Goal: Task Accomplishment & Management: Use online tool/utility

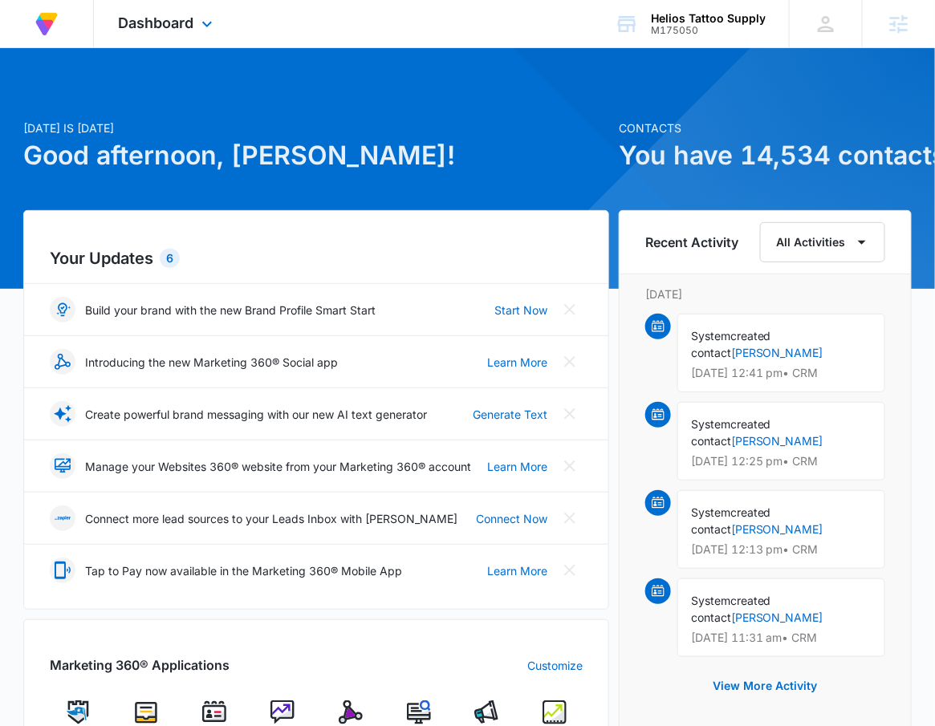
click at [210, 11] on div "Dashboard Apps Reputation Forms CRM Email Social Content Ads Intelligence Files…" at bounding box center [167, 23] width 147 height 47
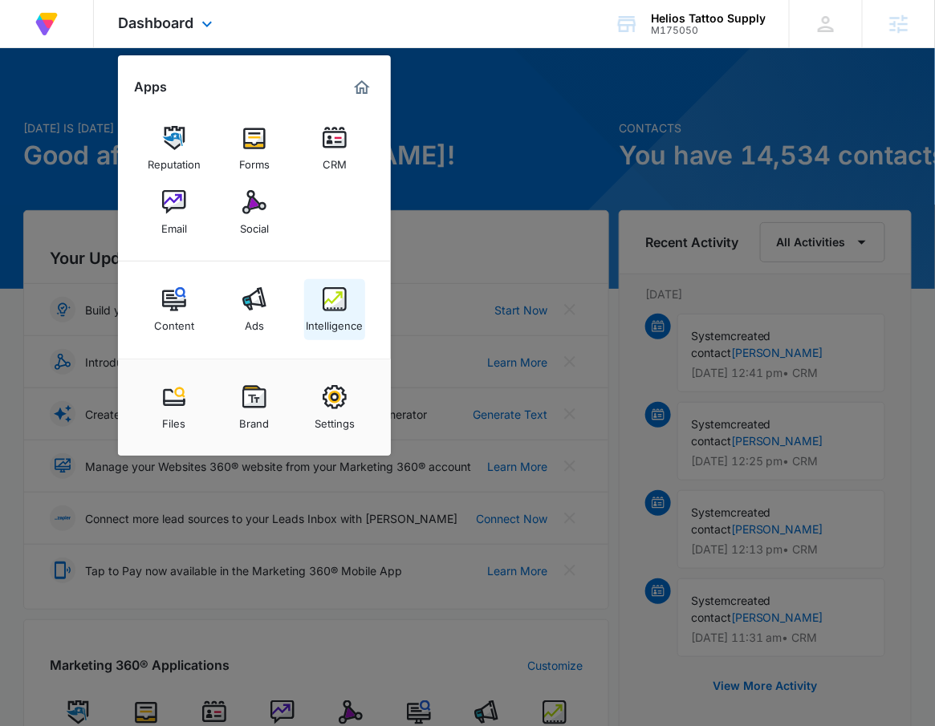
click at [330, 311] on img at bounding box center [335, 299] width 24 height 24
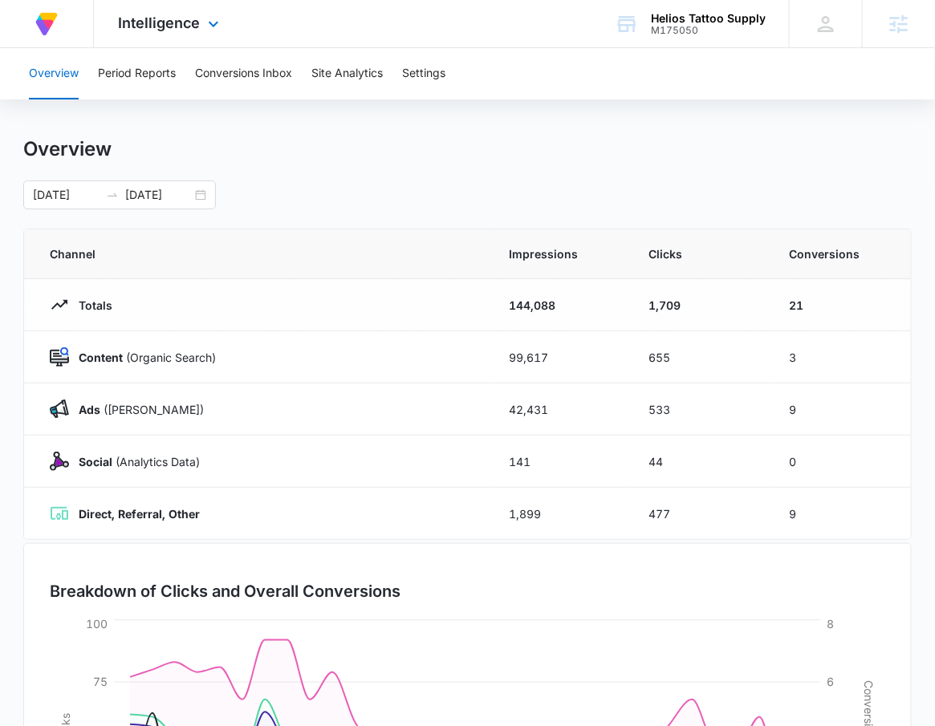
scroll to position [34, 0]
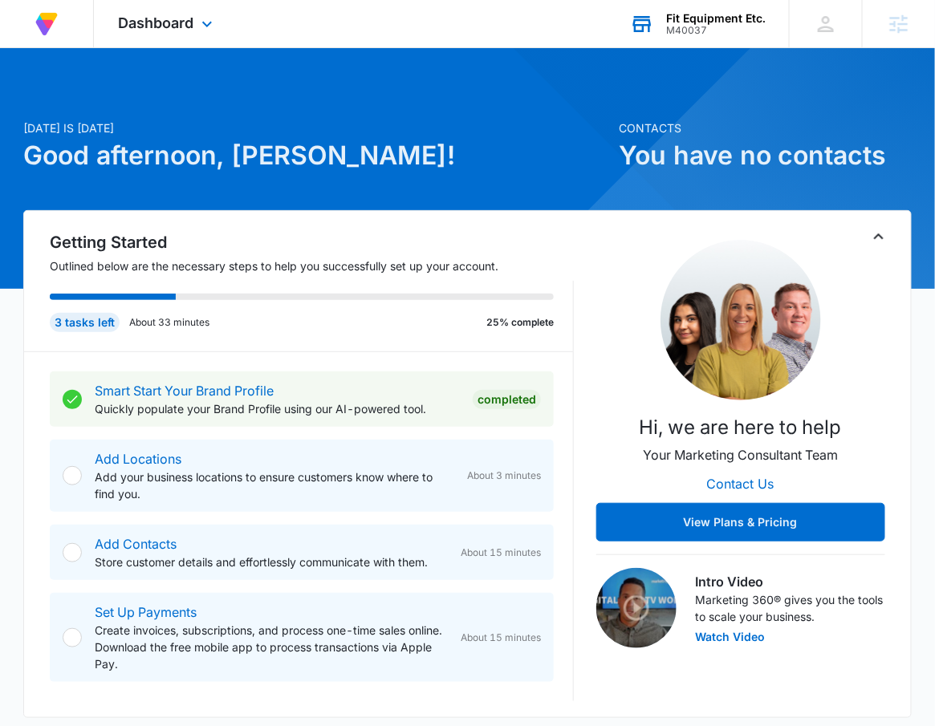
click at [708, 22] on div "Fit Equipment Etc." at bounding box center [716, 18] width 100 height 13
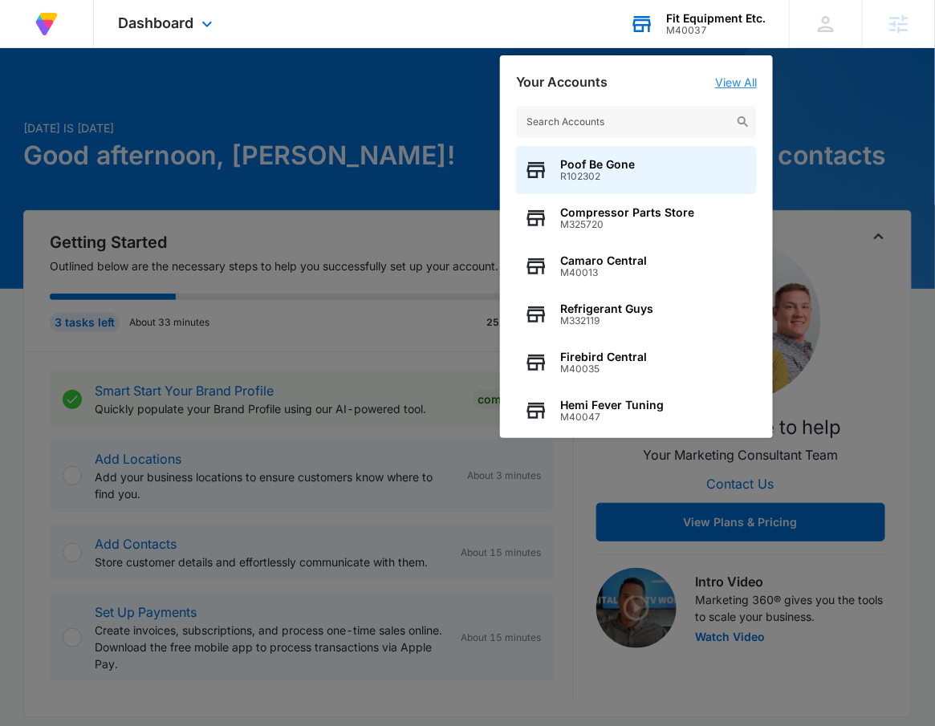
click at [736, 85] on link "View All" at bounding box center [736, 82] width 42 height 14
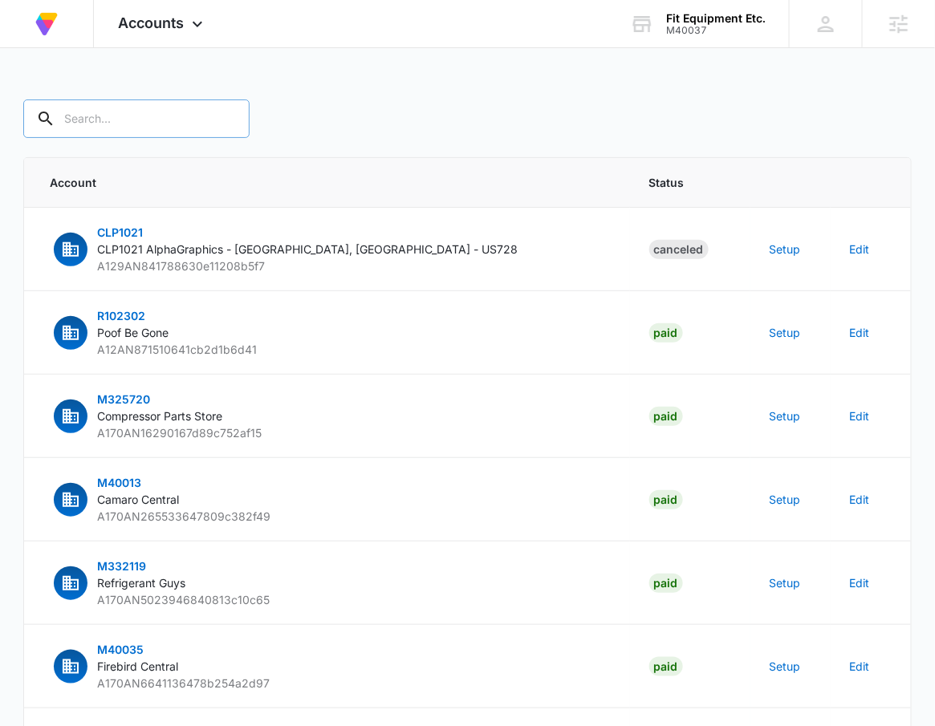
click at [146, 123] on input "text" at bounding box center [136, 119] width 226 height 39
type input "M40037"
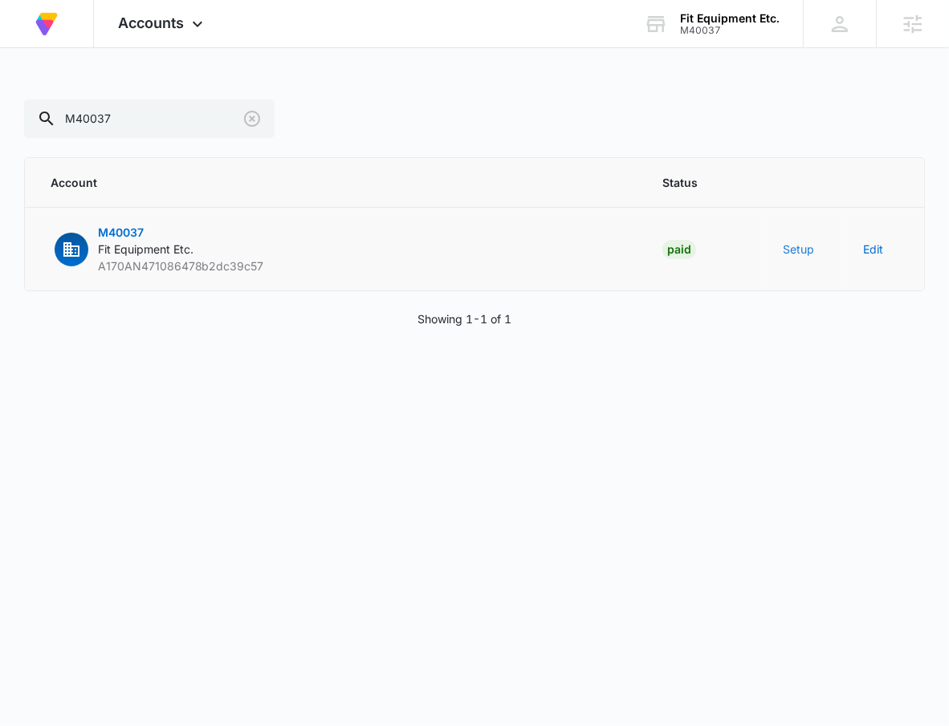
click at [790, 242] on button "Setup" at bounding box center [798, 249] width 31 height 17
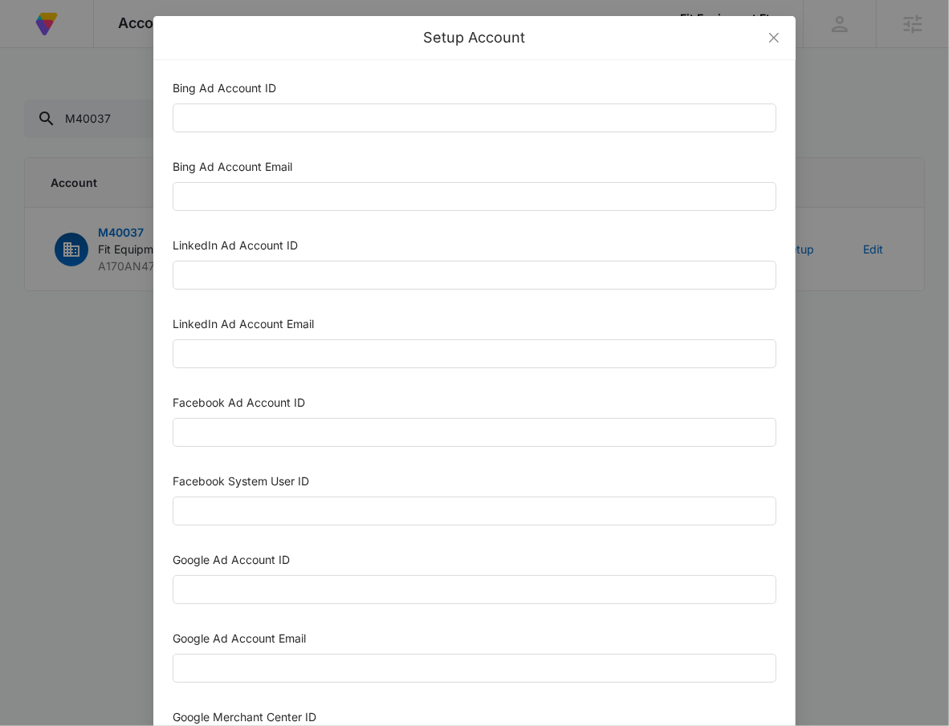
click at [873, 91] on div "Setup Account Bing Ad Account ID Bing Ad Account Email LinkedIn Ad Account ID L…" at bounding box center [474, 363] width 949 height 726
